Goal: Navigation & Orientation: Find specific page/section

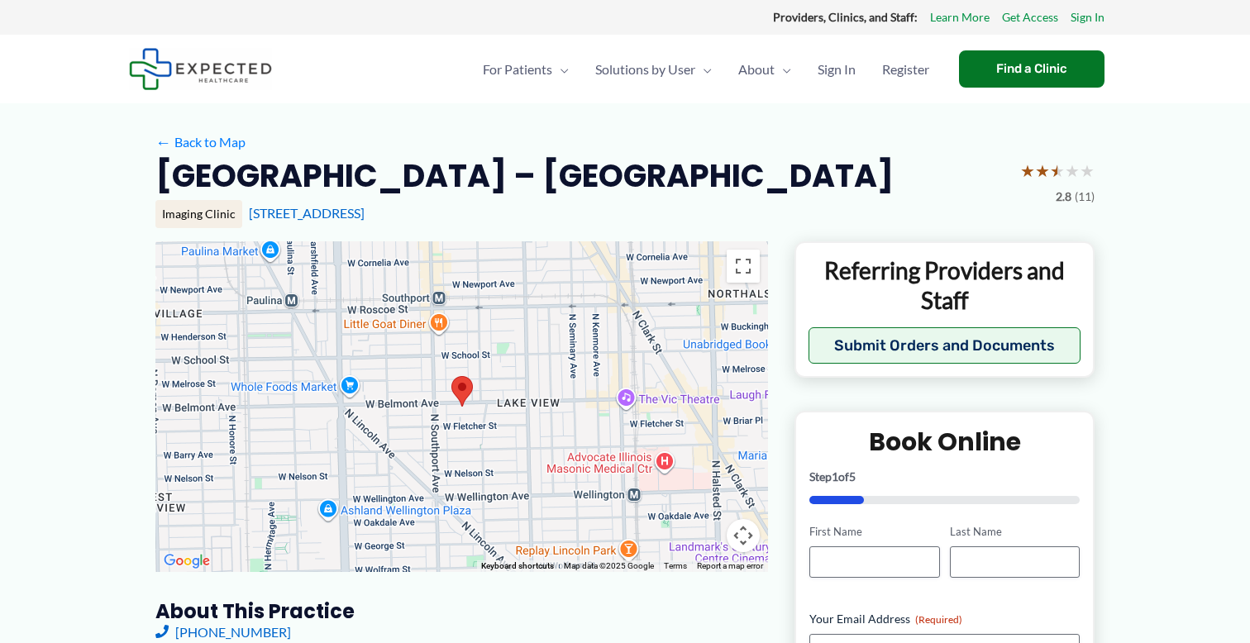
click at [1061, 191] on span "2.8" at bounding box center [1064, 197] width 16 height 22
click at [1039, 160] on span "★" at bounding box center [1042, 170] width 15 height 31
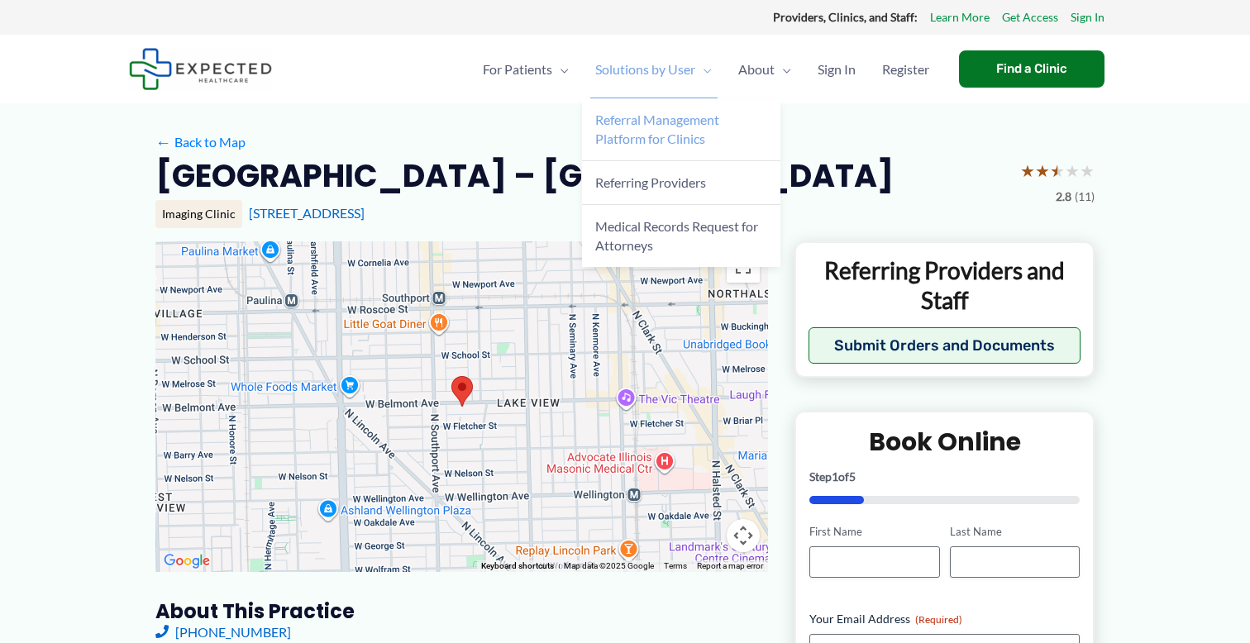
click at [596, 154] on link "Referral Management Platform for Clinics" at bounding box center [681, 129] width 198 height 63
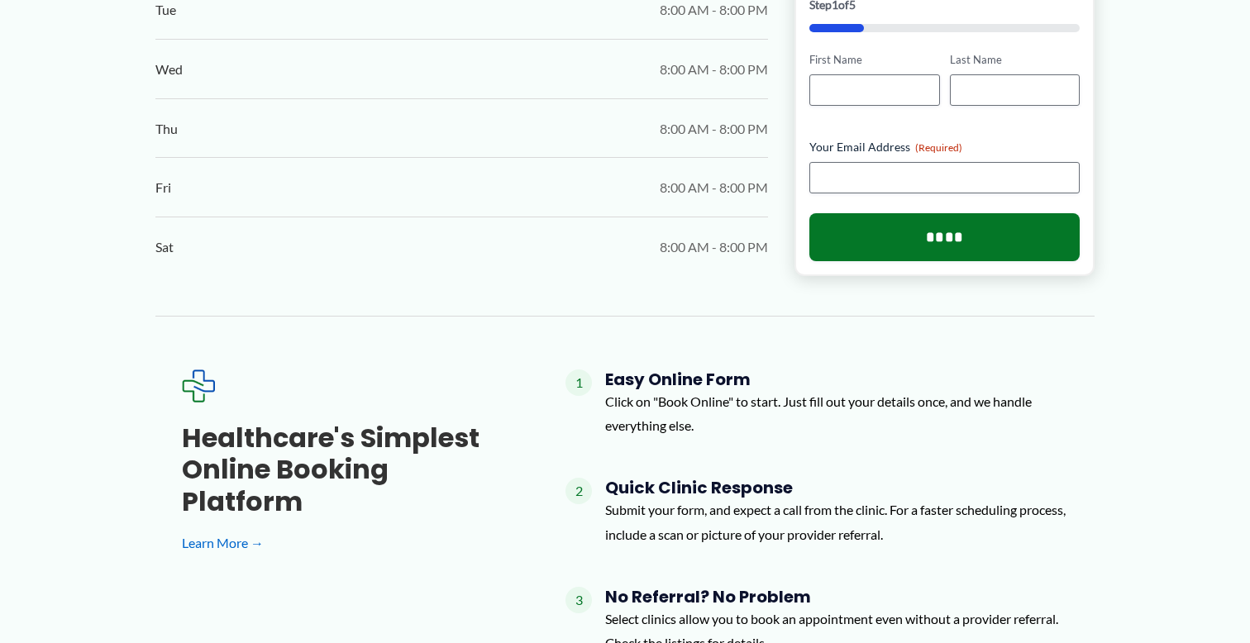
scroll to position [1108, 0]
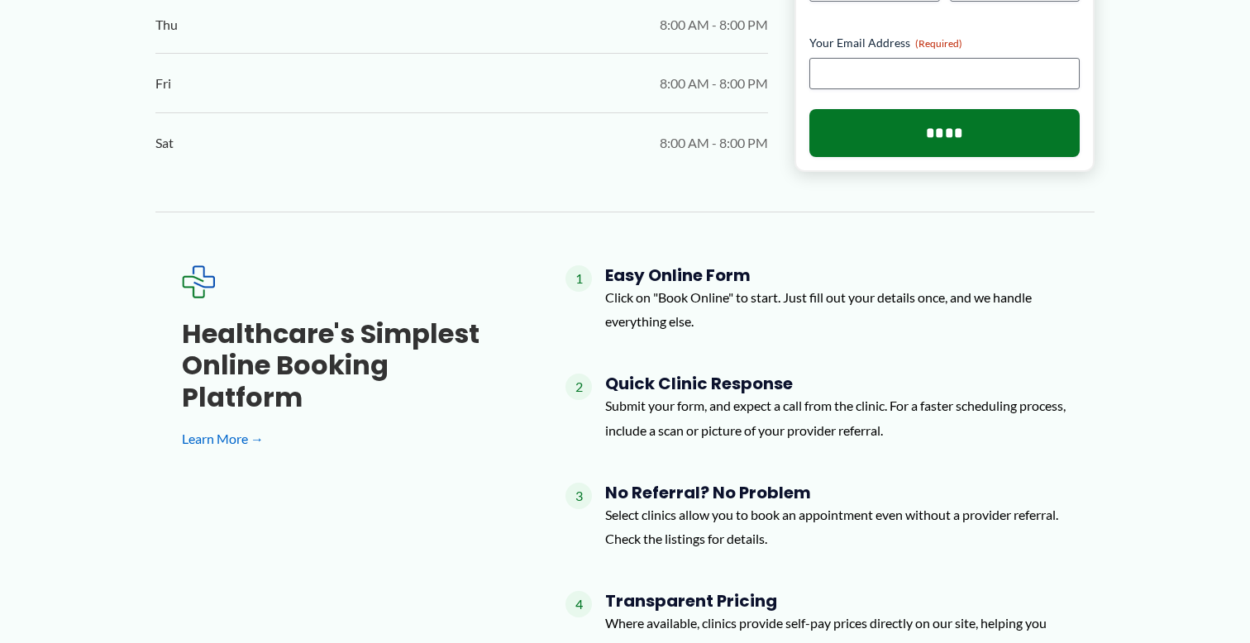
click at [688, 285] on h4 "Easy Online Form" at bounding box center [836, 275] width 463 height 20
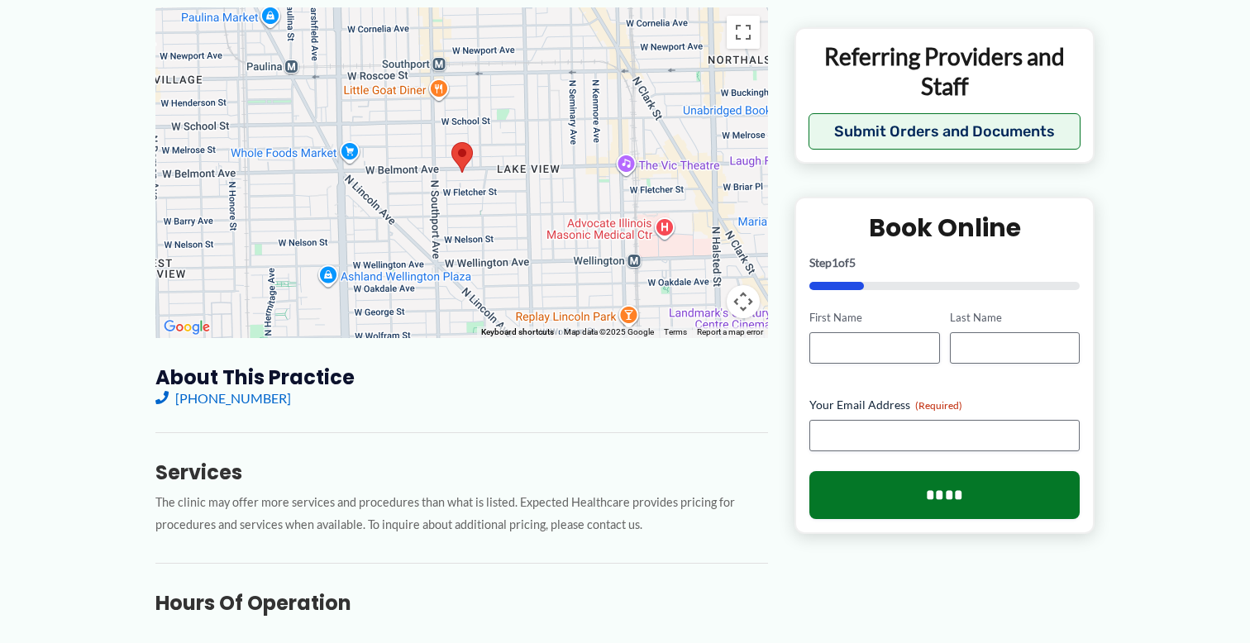
scroll to position [0, 0]
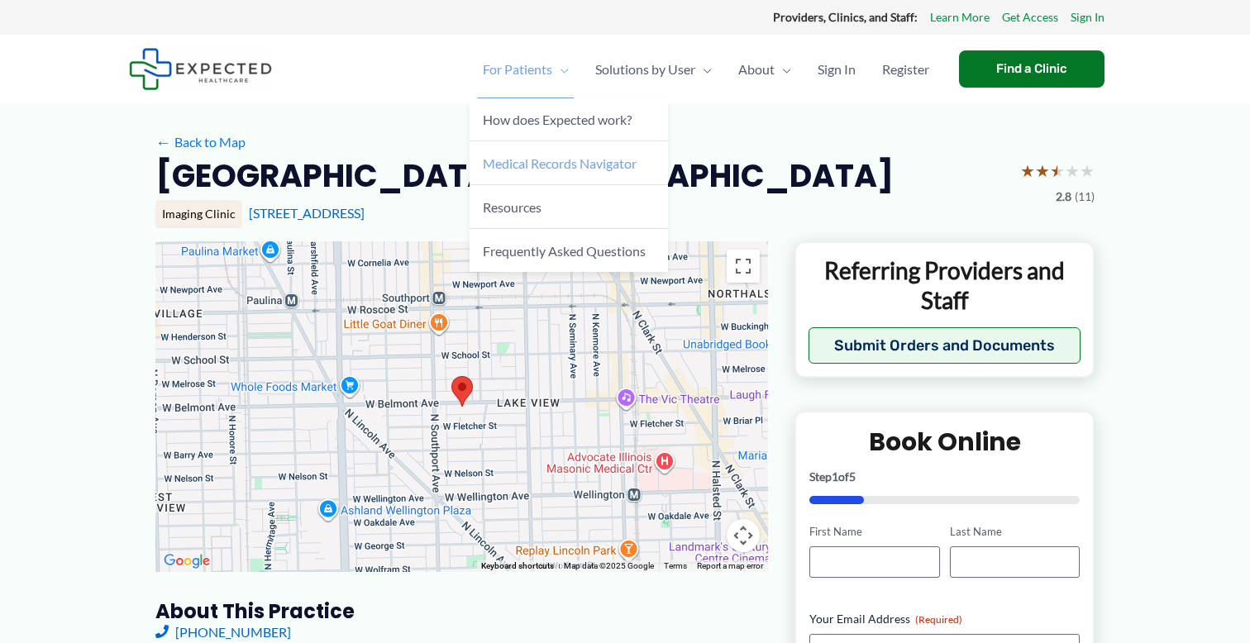
click at [574, 153] on link "Medical Records Navigator" at bounding box center [569, 163] width 198 height 44
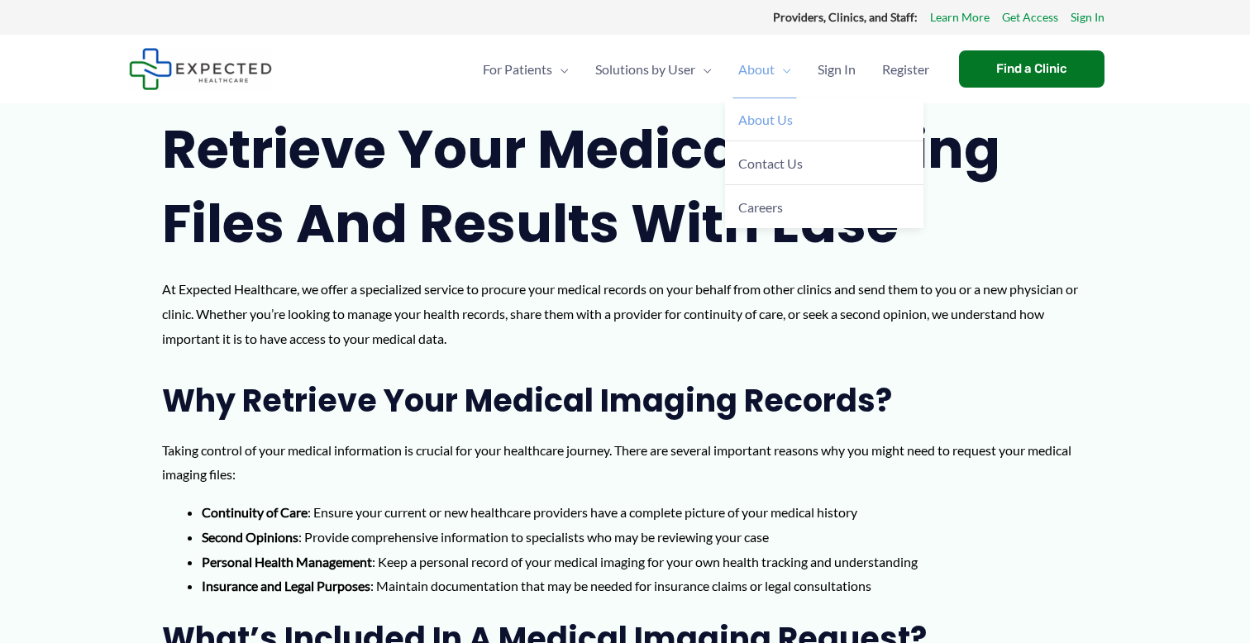
click at [762, 119] on span "About Us" at bounding box center [765, 120] width 55 height 16
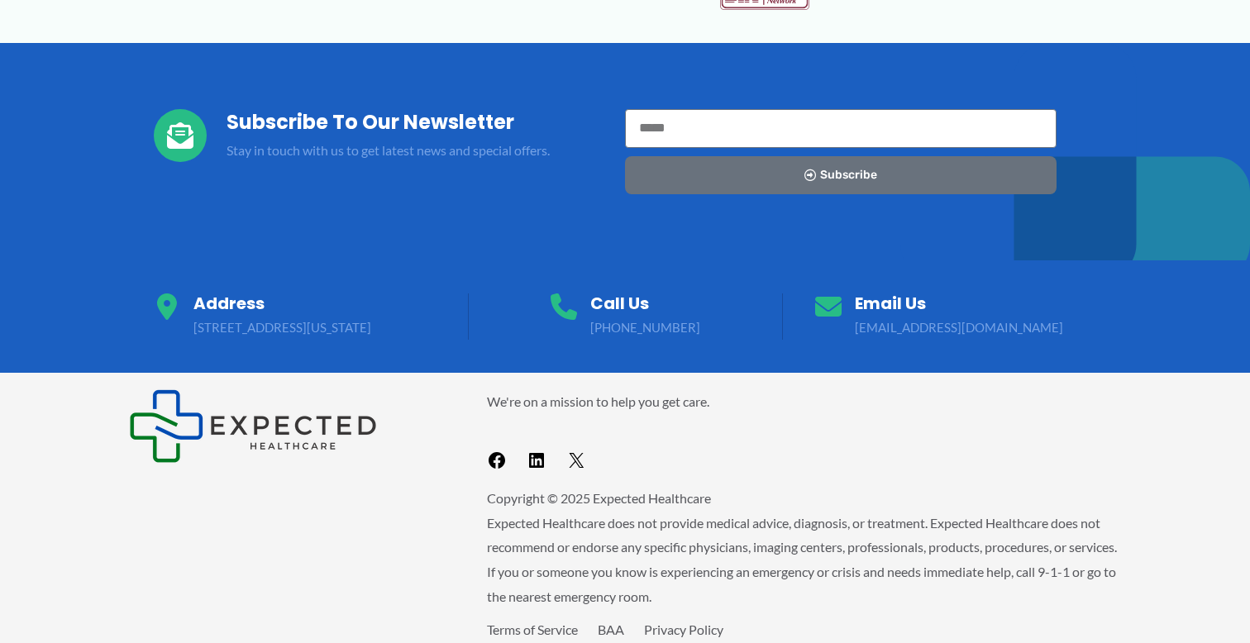
scroll to position [1718, 0]
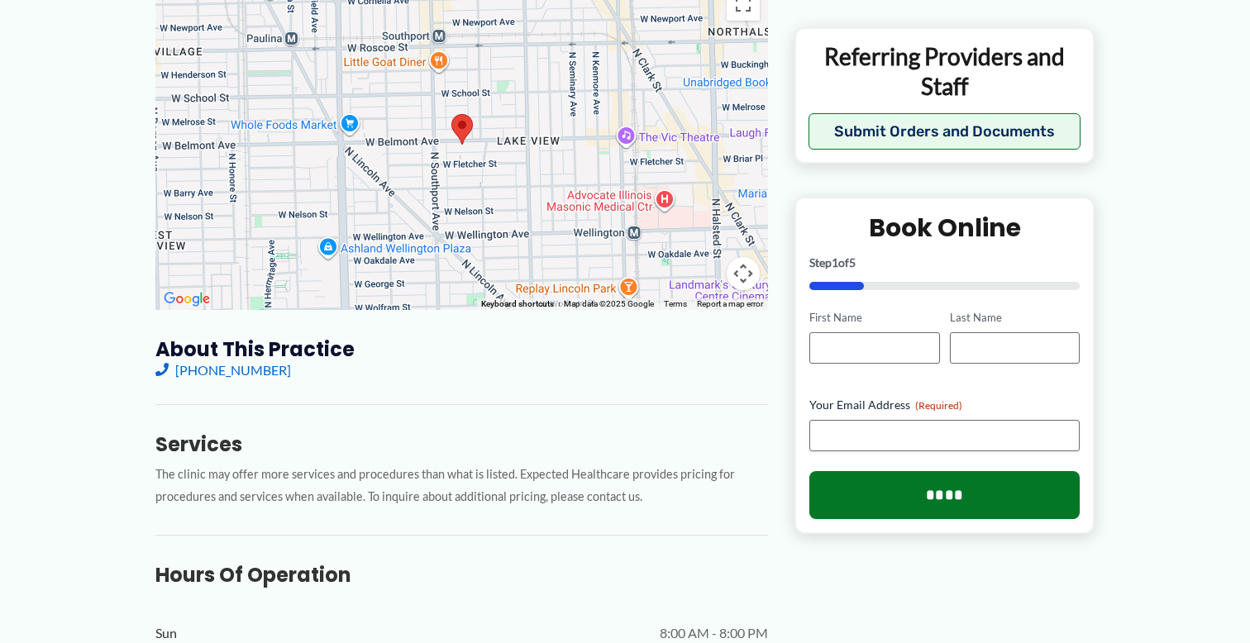
scroll to position [247, 0]
